Goal: Information Seeking & Learning: Check status

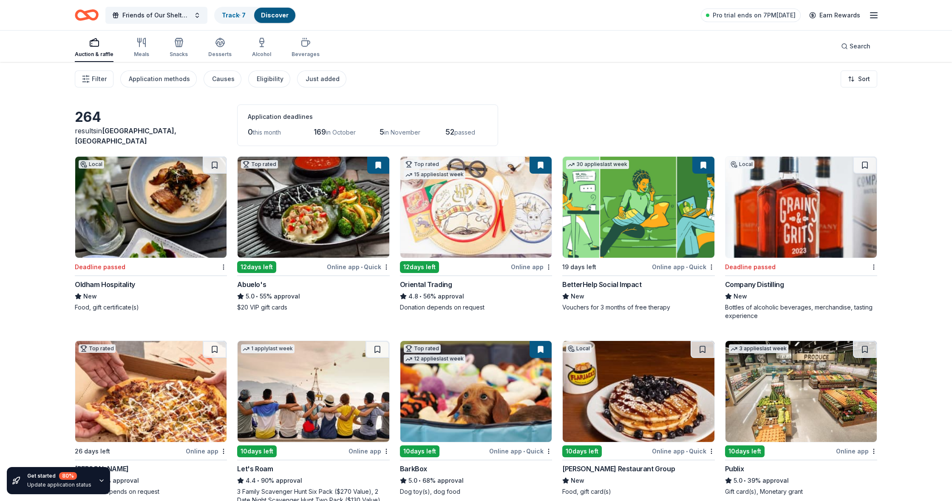
scroll to position [2274, 0]
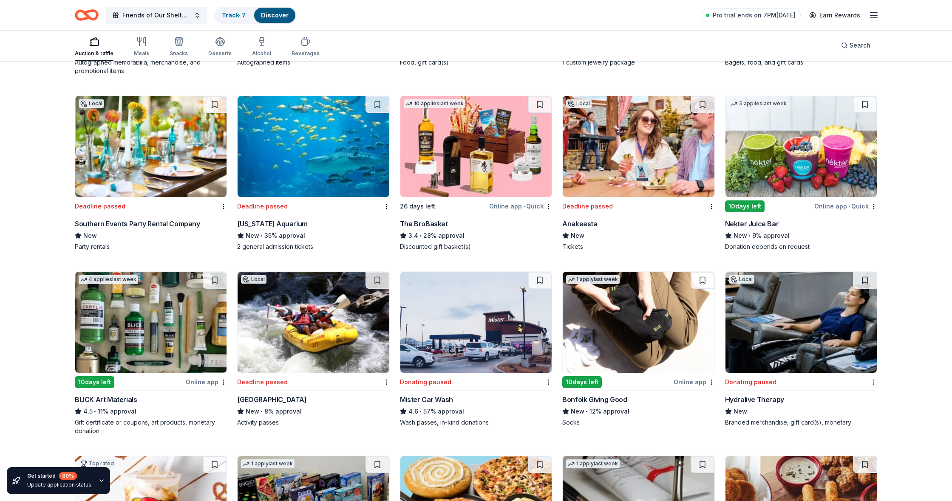
drag, startPoint x: 937, startPoint y: 190, endPoint x: 939, endPoint y: 257, distance: 67.2
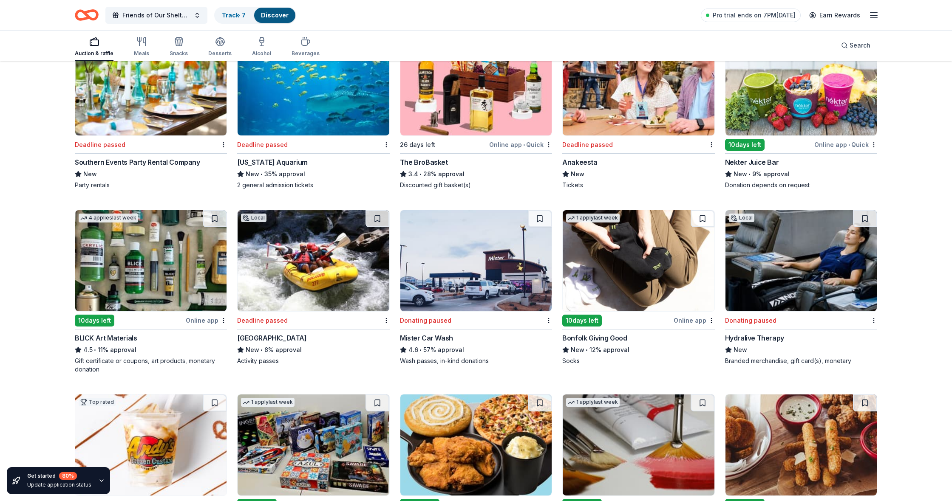
drag, startPoint x: 939, startPoint y: 257, endPoint x: 911, endPoint y: 465, distance: 210.5
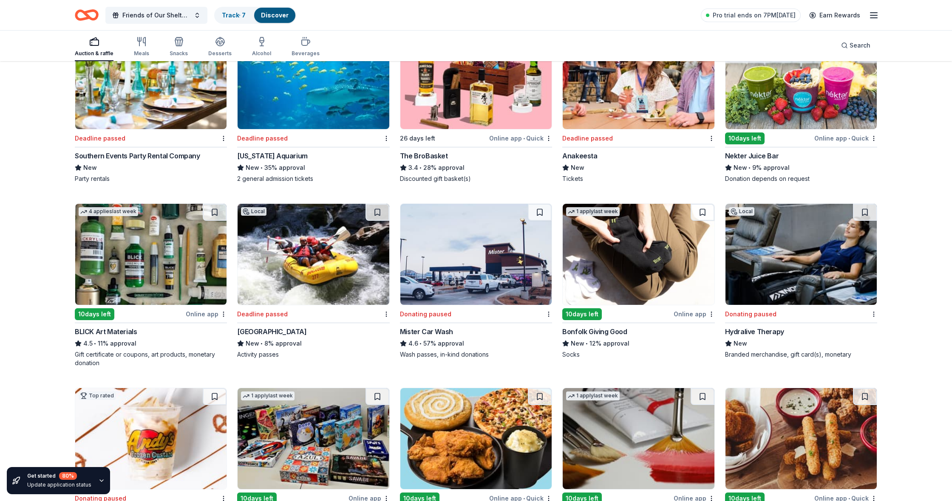
drag, startPoint x: 951, startPoint y: 411, endPoint x: 941, endPoint y: 479, distance: 69.1
drag, startPoint x: 949, startPoint y: 309, endPoint x: 949, endPoint y: 303, distance: 5.5
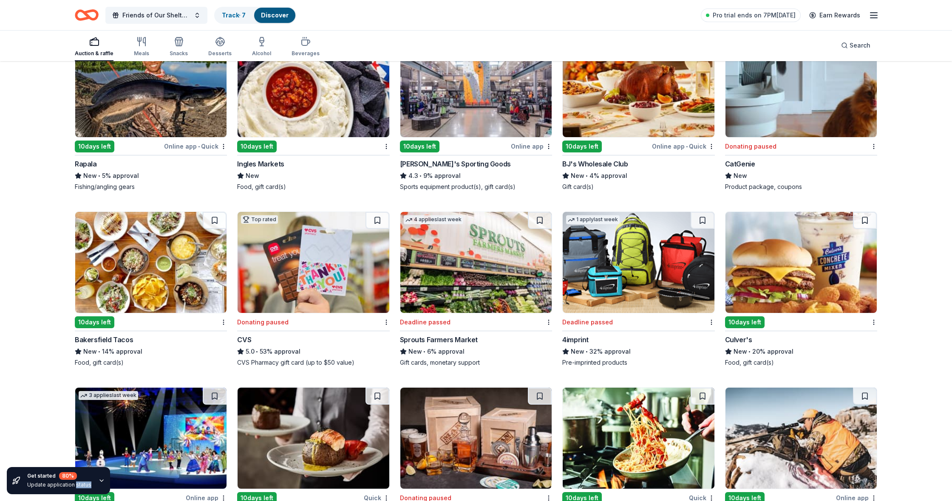
scroll to position [3608, 0]
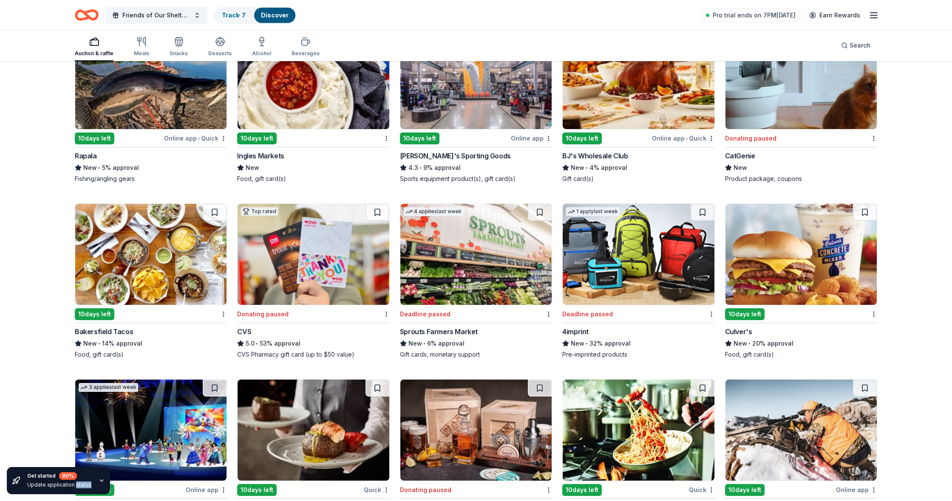
drag, startPoint x: 924, startPoint y: 304, endPoint x: 919, endPoint y: 493, distance: 189.2
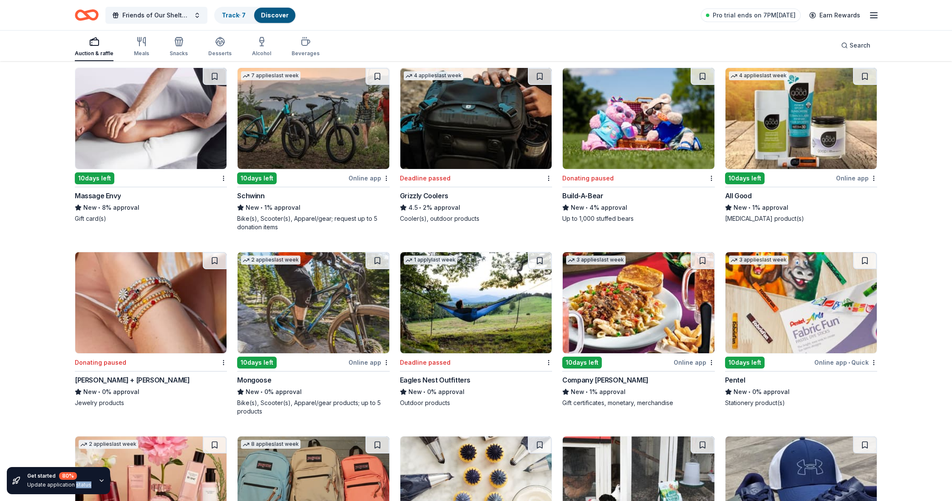
drag, startPoint x: 935, startPoint y: 287, endPoint x: 952, endPoint y: 501, distance: 214.4
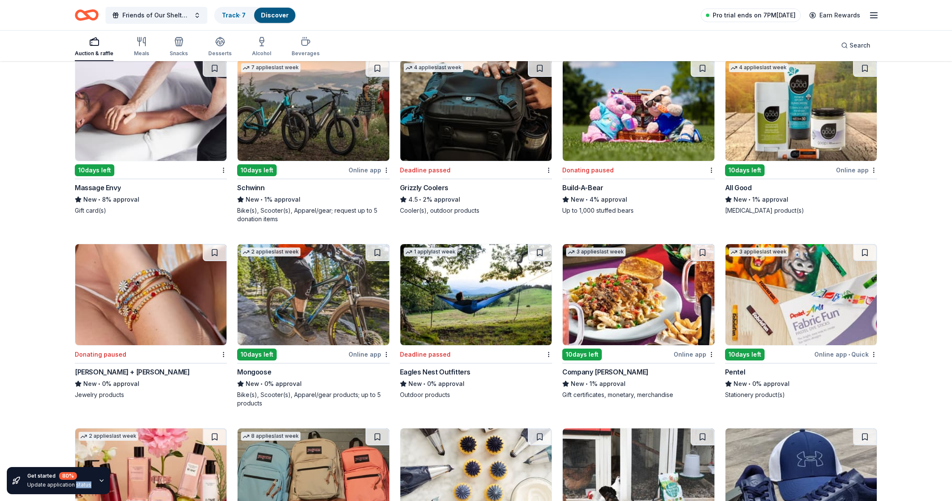
click at [782, 16] on span "Pro trial ends on 7PM[DATE]" at bounding box center [754, 15] width 83 height 10
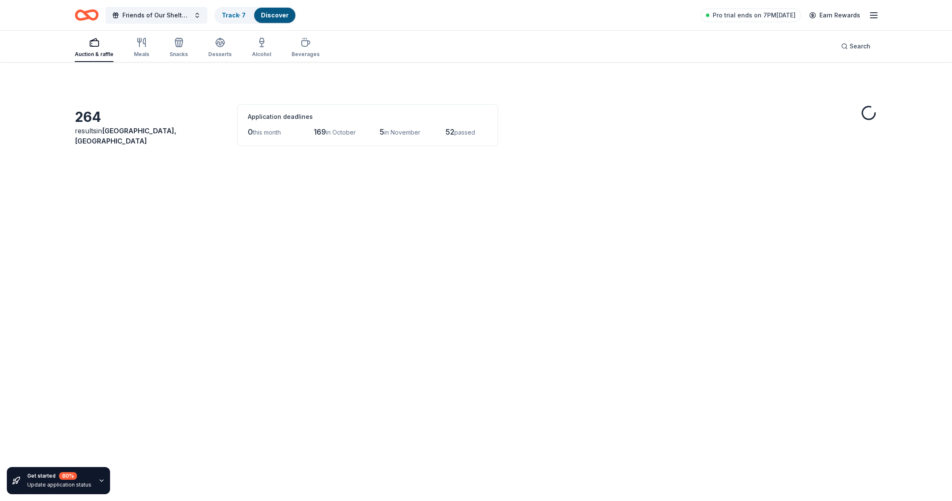
scroll to position [7180, 0]
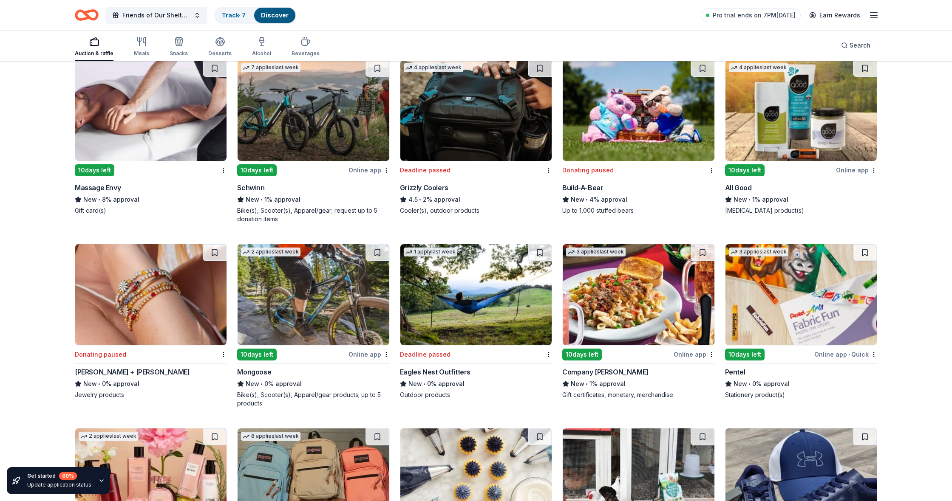
click at [872, 16] on icon "button" at bounding box center [874, 15] width 10 height 10
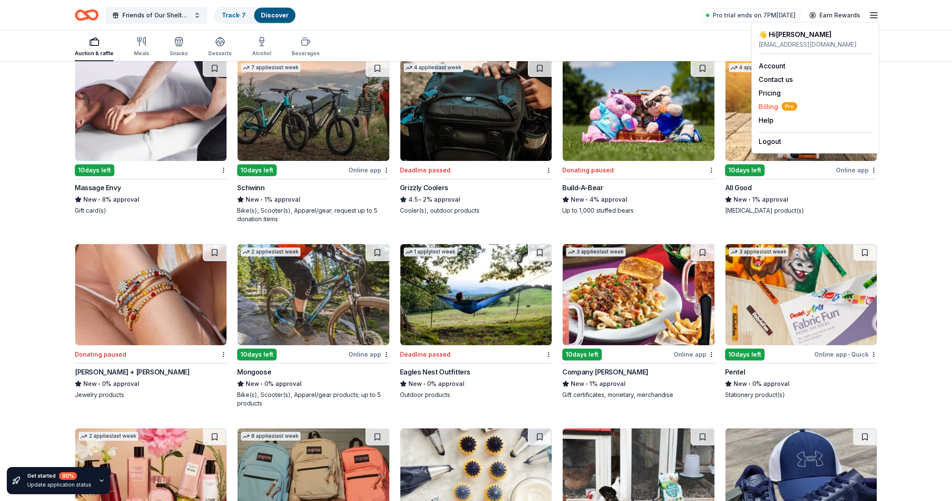
click at [767, 106] on span "Billing Pro" at bounding box center [778, 107] width 39 height 10
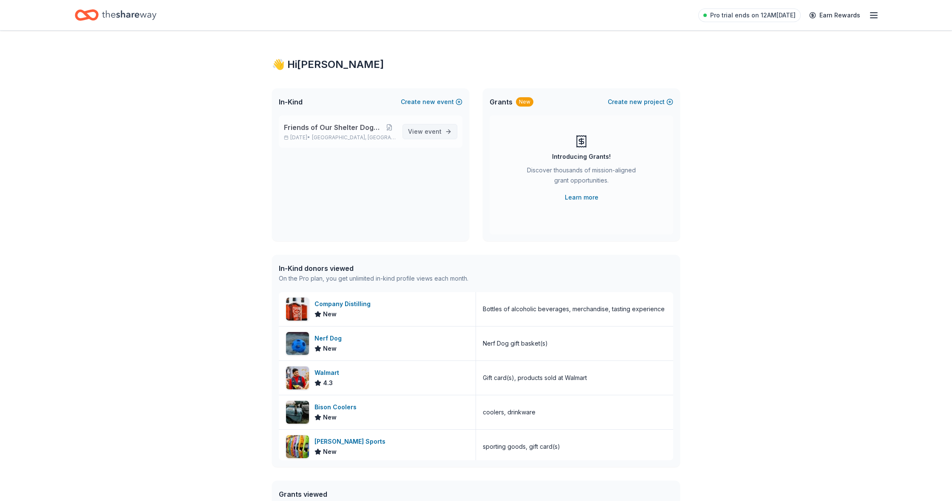
click at [425, 134] on span "View event" at bounding box center [425, 132] width 34 height 10
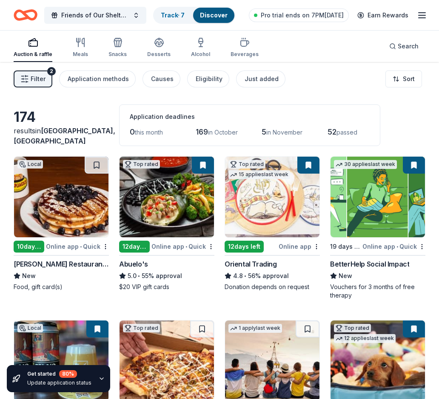
click at [36, 78] on span "Filter" at bounding box center [38, 79] width 15 height 10
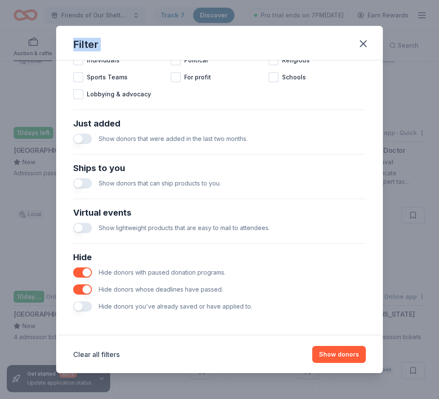
scroll to position [616, 0]
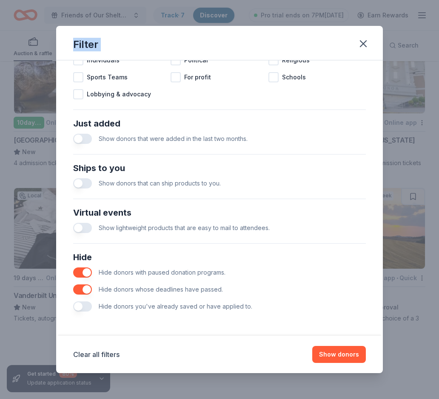
drag, startPoint x: 363, startPoint y: 240, endPoint x: 365, endPoint y: 479, distance: 239.3
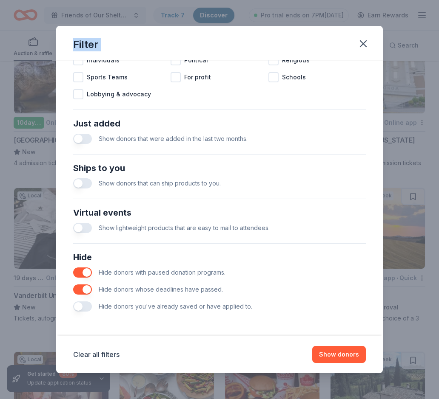
click at [88, 277] on button "button" at bounding box center [82, 273] width 19 height 10
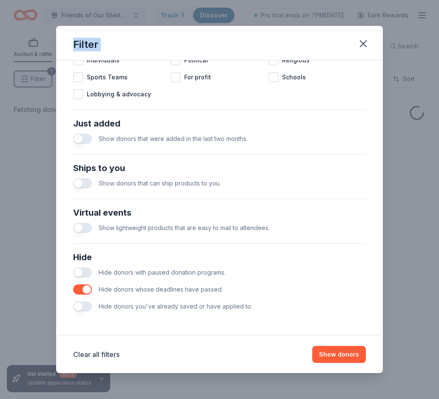
click at [84, 290] on button "button" at bounding box center [82, 290] width 19 height 10
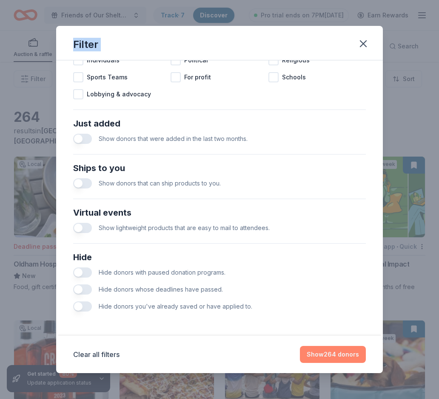
click at [331, 356] on button "Show 264 donors" at bounding box center [333, 354] width 66 height 17
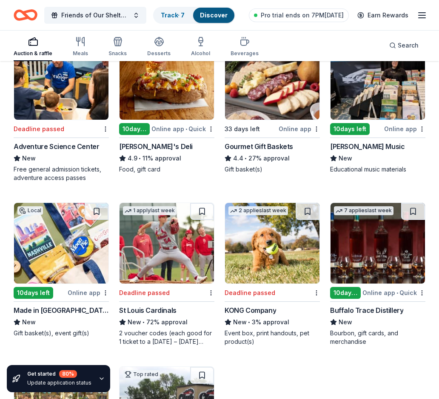
scroll to position [1760, 0]
